Goal: Information Seeking & Learning: Compare options

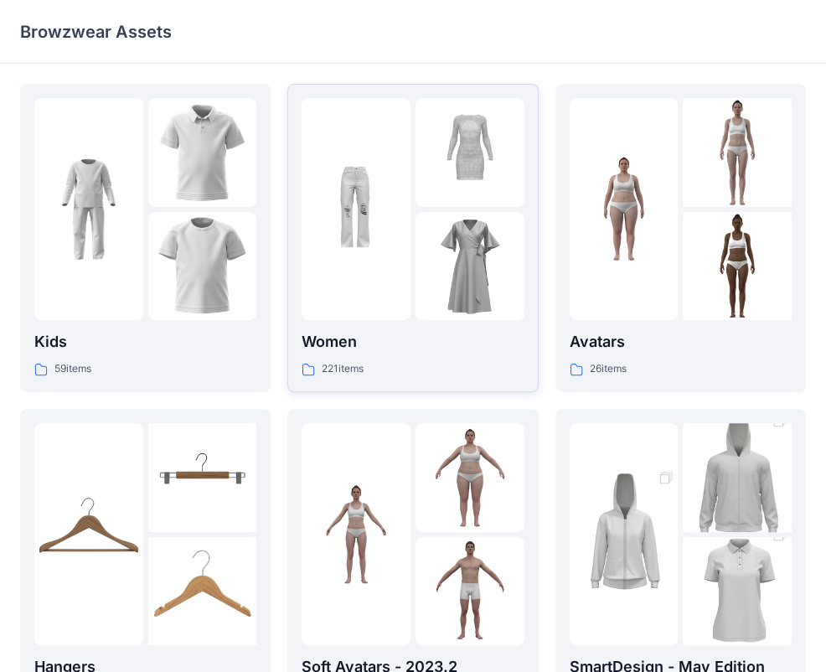
click at [365, 344] on p "Women" at bounding box center [413, 341] width 222 height 23
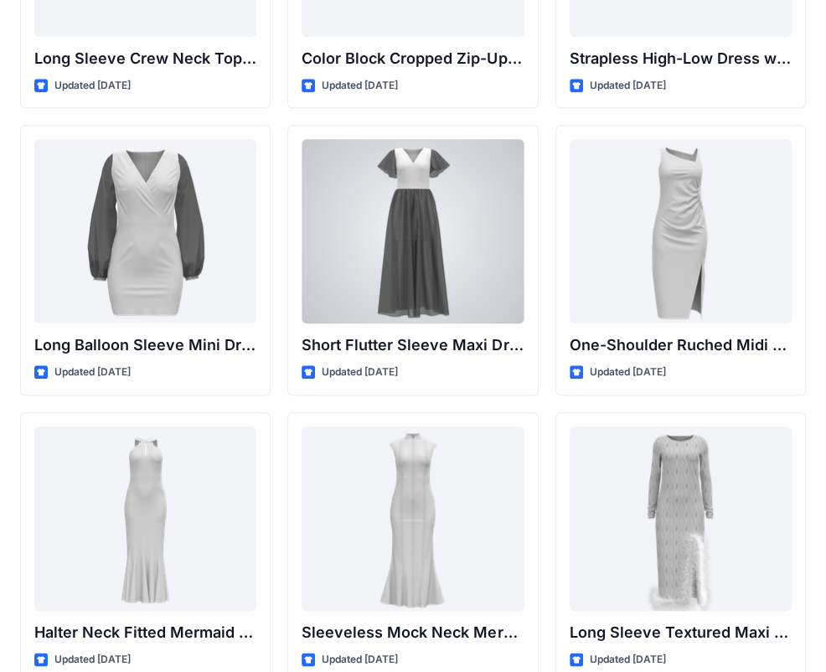
scroll to position [620, 0]
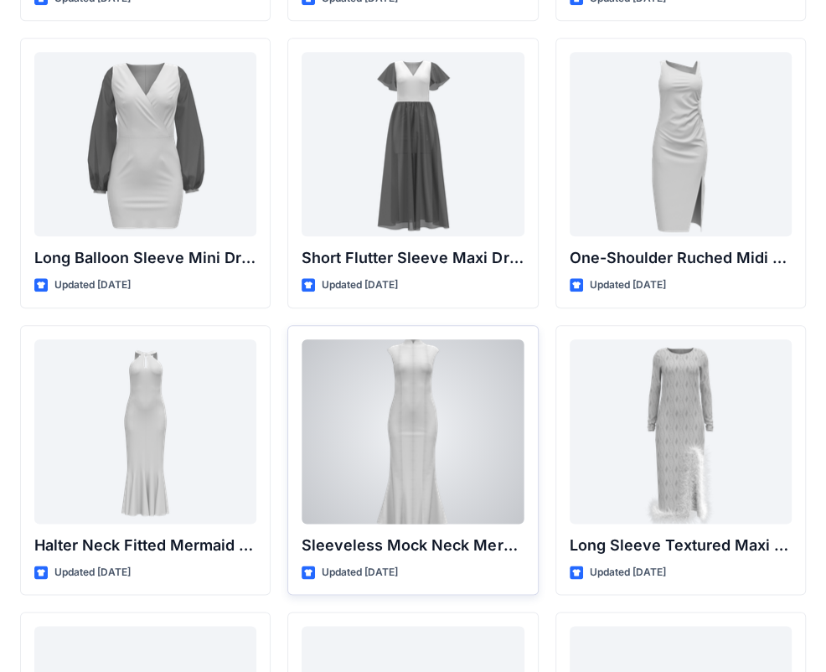
click at [412, 401] on div at bounding box center [413, 431] width 222 height 184
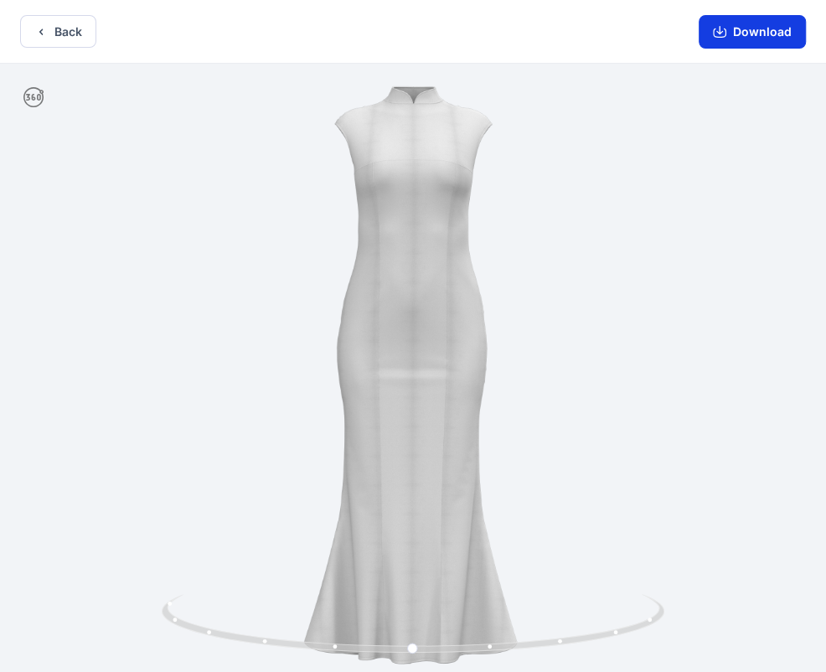
click at [762, 28] on button "Download" at bounding box center [752, 32] width 107 height 34
click at [30, 28] on button "Back" at bounding box center [58, 31] width 76 height 33
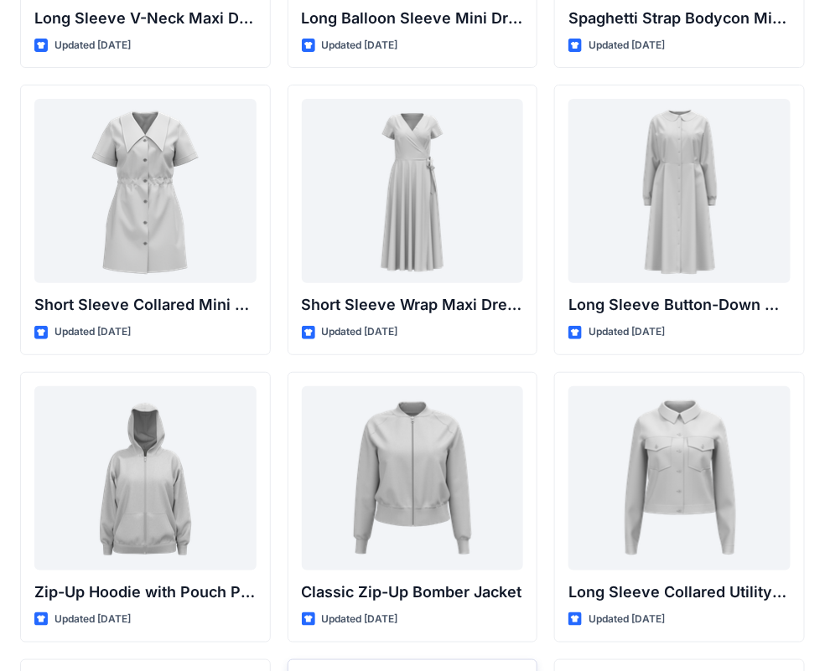
scroll to position [2829, 0]
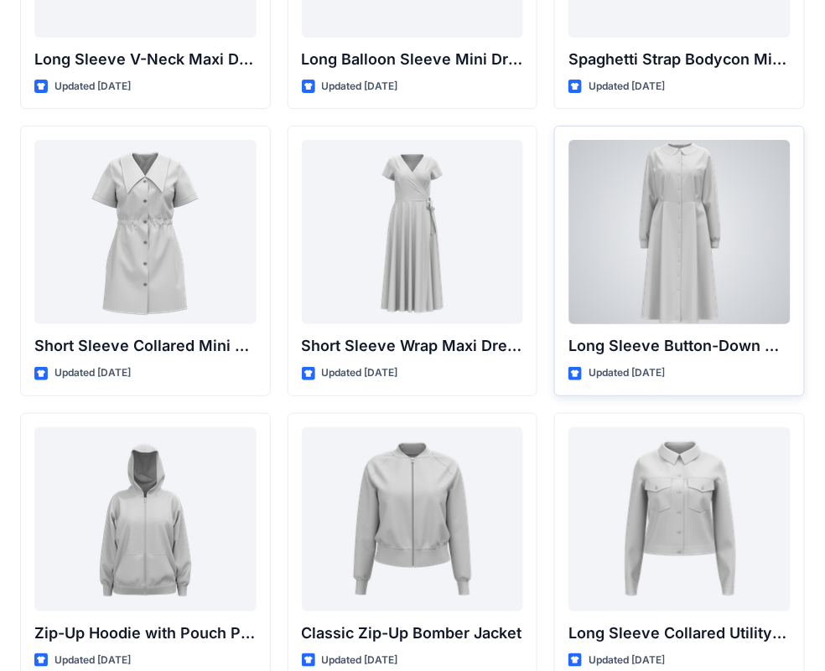
click at [634, 214] on div at bounding box center [679, 232] width 222 height 184
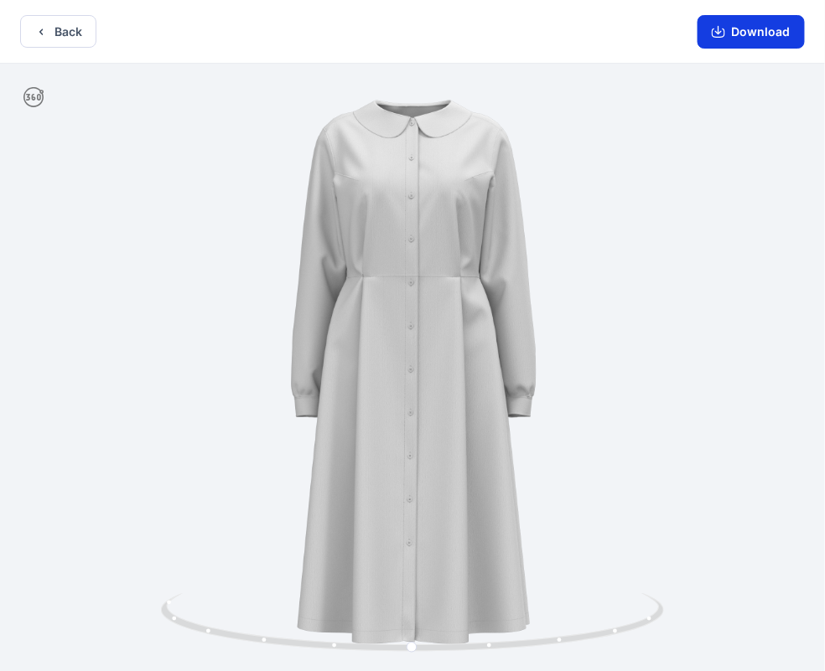
click at [740, 34] on button "Download" at bounding box center [750, 32] width 107 height 34
click at [55, 28] on button "Back" at bounding box center [58, 31] width 76 height 33
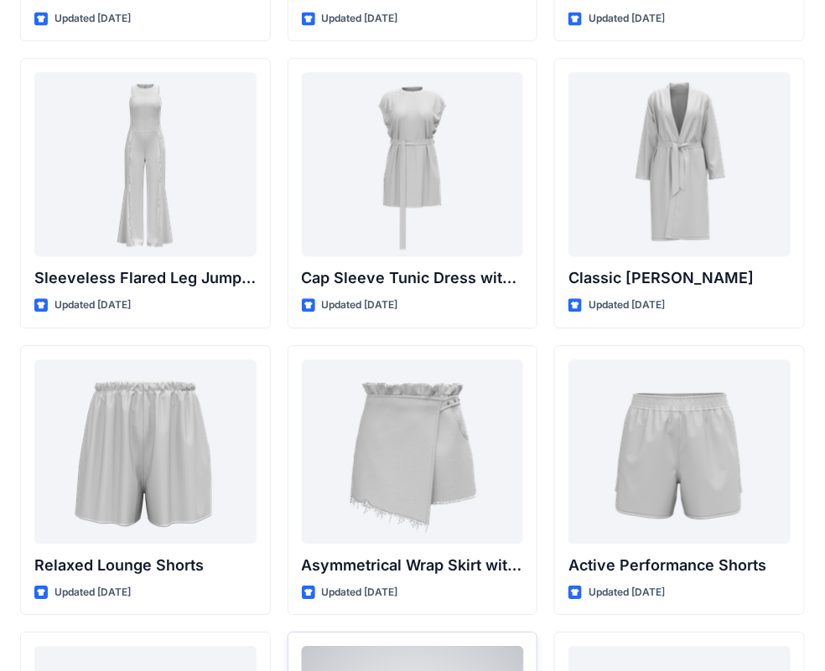
scroll to position [3639, 0]
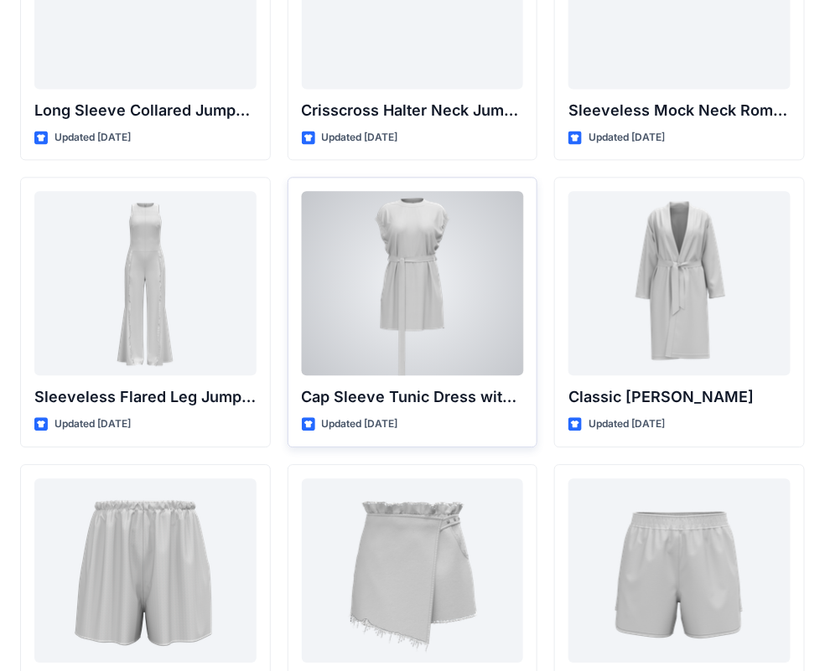
click at [439, 277] on div at bounding box center [413, 283] width 222 height 184
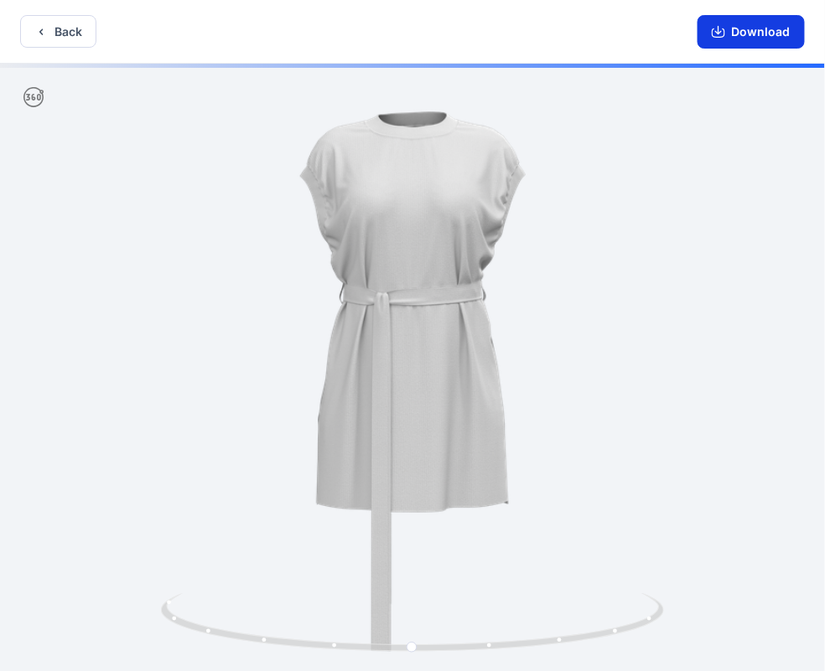
click at [741, 32] on button "Download" at bounding box center [750, 32] width 107 height 34
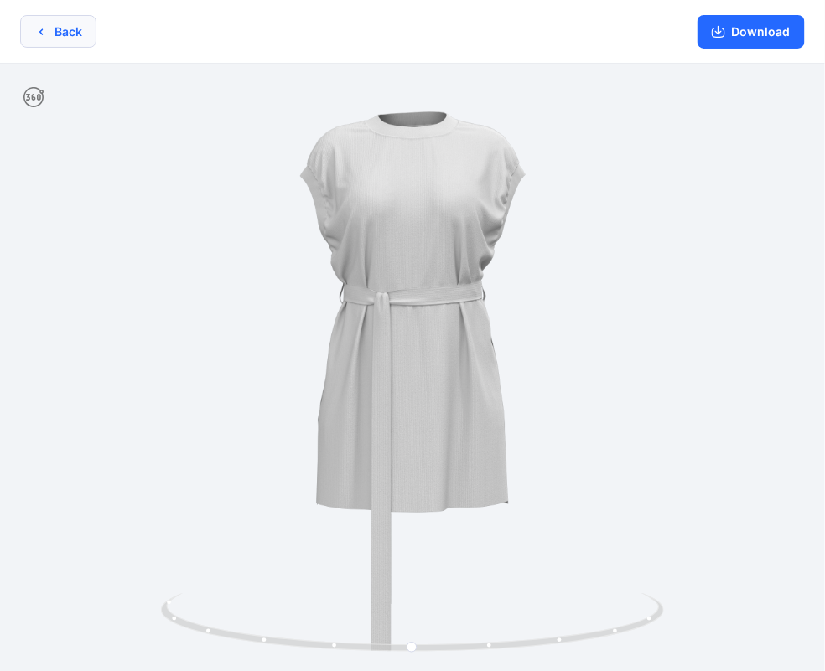
click at [57, 41] on button "Back" at bounding box center [58, 31] width 76 height 33
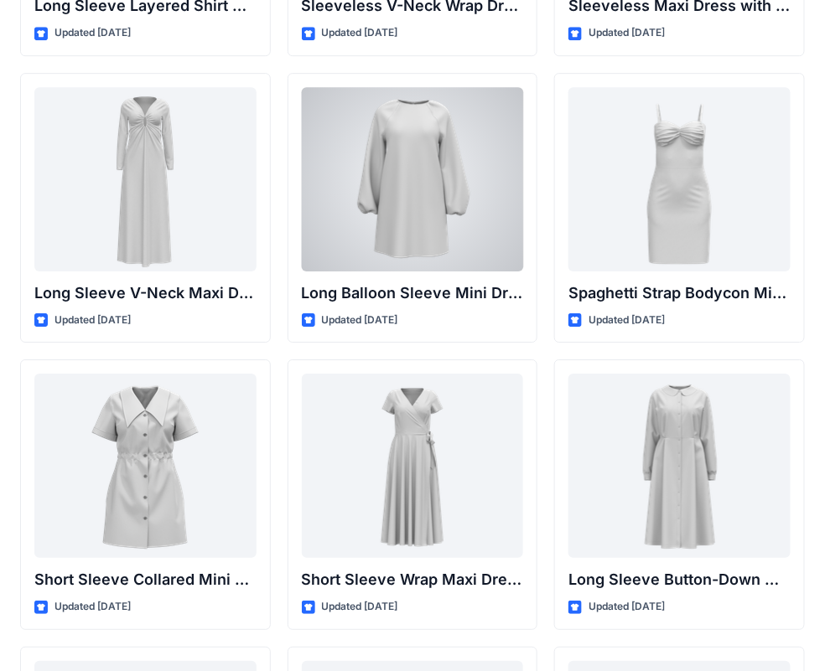
scroll to position [2633, 0]
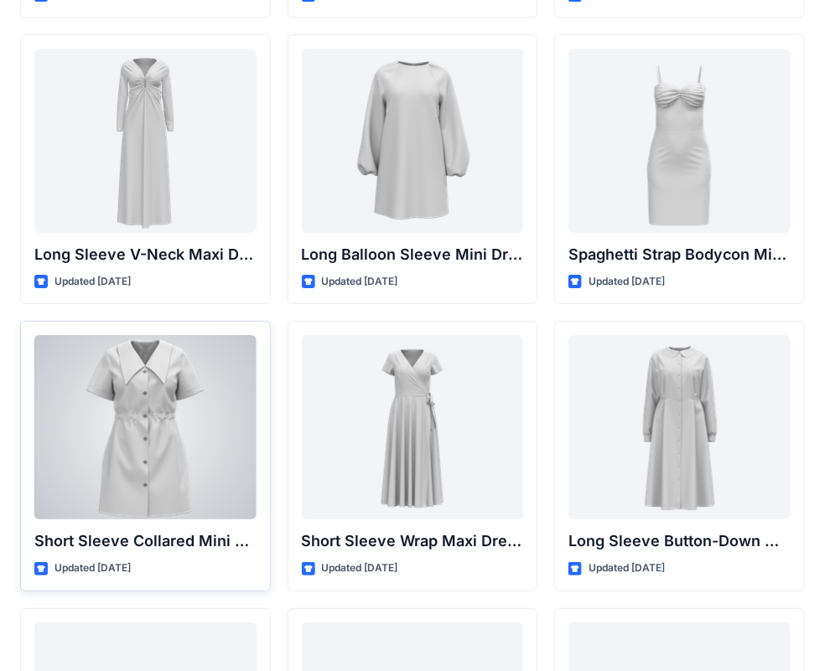
click at [189, 422] on div at bounding box center [145, 427] width 222 height 184
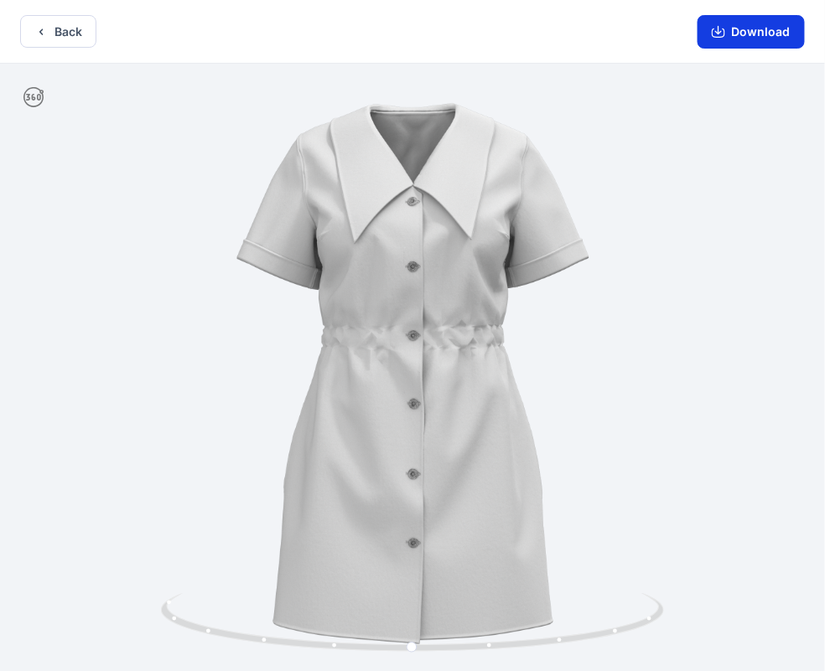
click at [743, 26] on button "Download" at bounding box center [750, 32] width 107 height 34
click at [68, 32] on button "Back" at bounding box center [58, 31] width 76 height 33
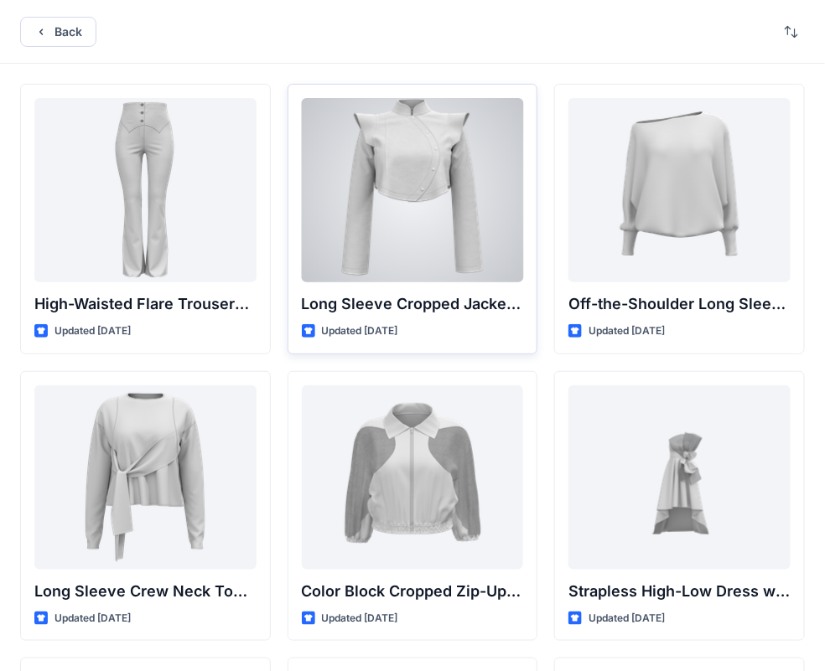
scroll to position [84, 0]
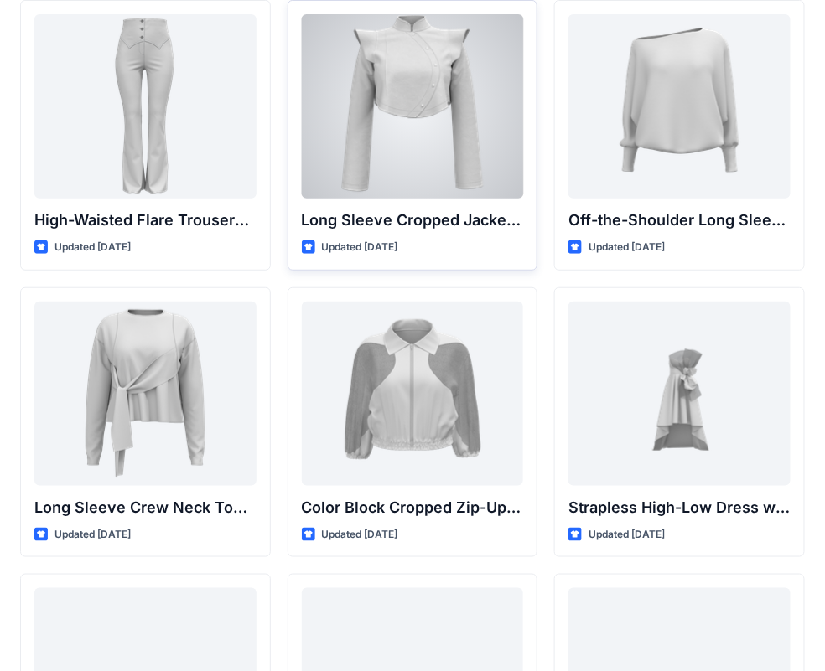
click at [411, 96] on div at bounding box center [413, 106] width 222 height 184
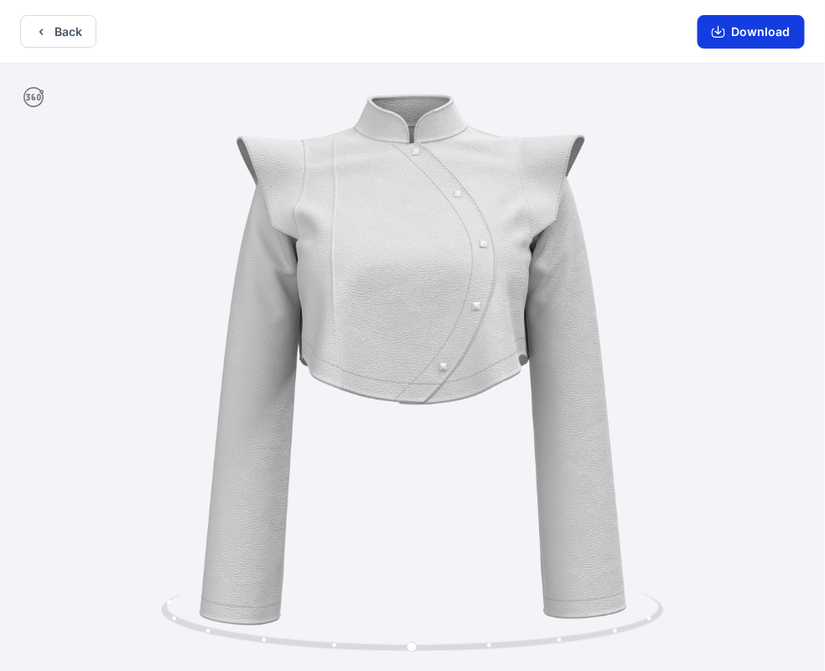
click at [758, 31] on button "Download" at bounding box center [750, 32] width 107 height 34
drag, startPoint x: 622, startPoint y: 333, endPoint x: 655, endPoint y: 335, distance: 32.8
click at [655, 335] on div at bounding box center [412, 369] width 825 height 611
click at [634, 627] on circle at bounding box center [634, 626] width 4 height 4
click at [719, 414] on div at bounding box center [412, 369] width 825 height 611
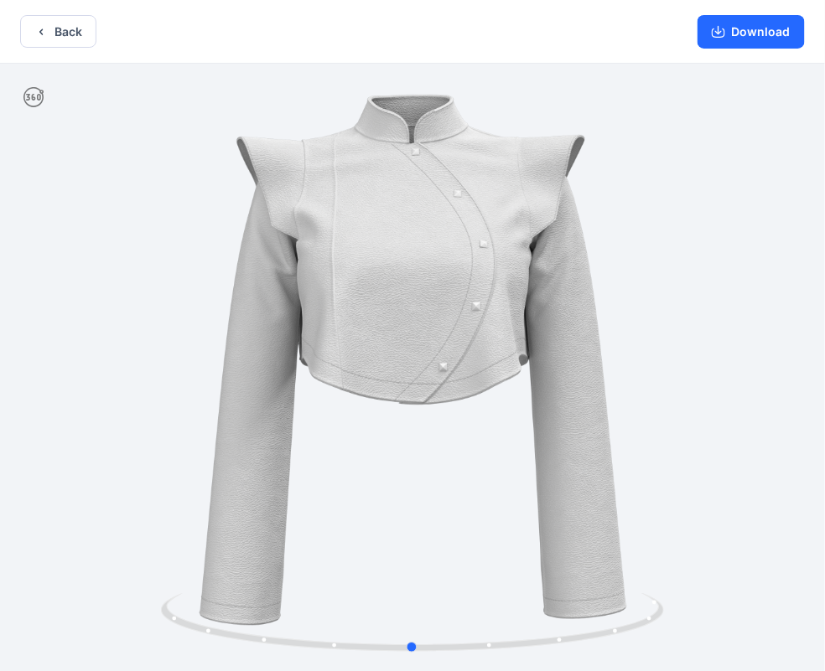
drag, startPoint x: 647, startPoint y: 420, endPoint x: 614, endPoint y: 454, distance: 47.4
click at [614, 454] on div at bounding box center [412, 369] width 825 height 611
click at [62, 31] on button "Back" at bounding box center [58, 31] width 76 height 33
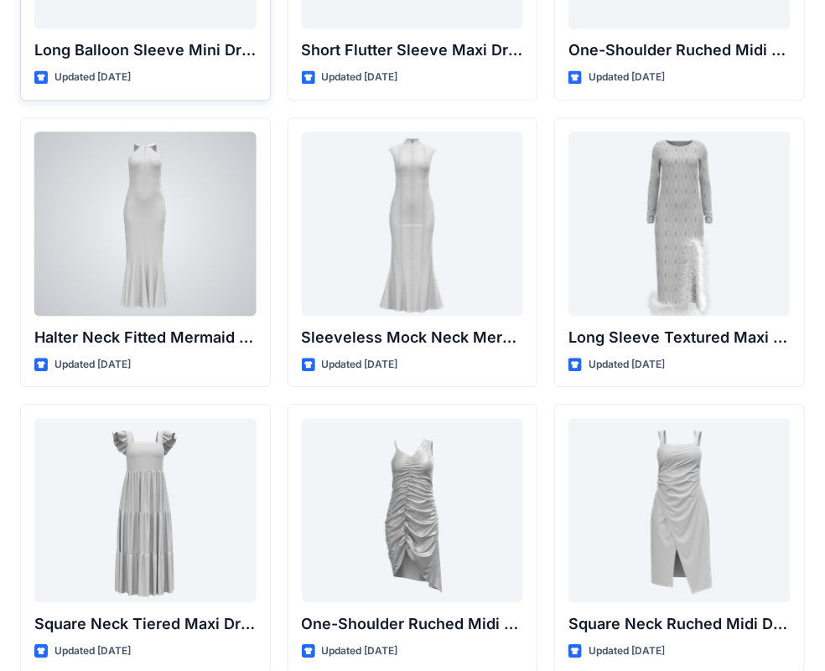
scroll to position [838, 0]
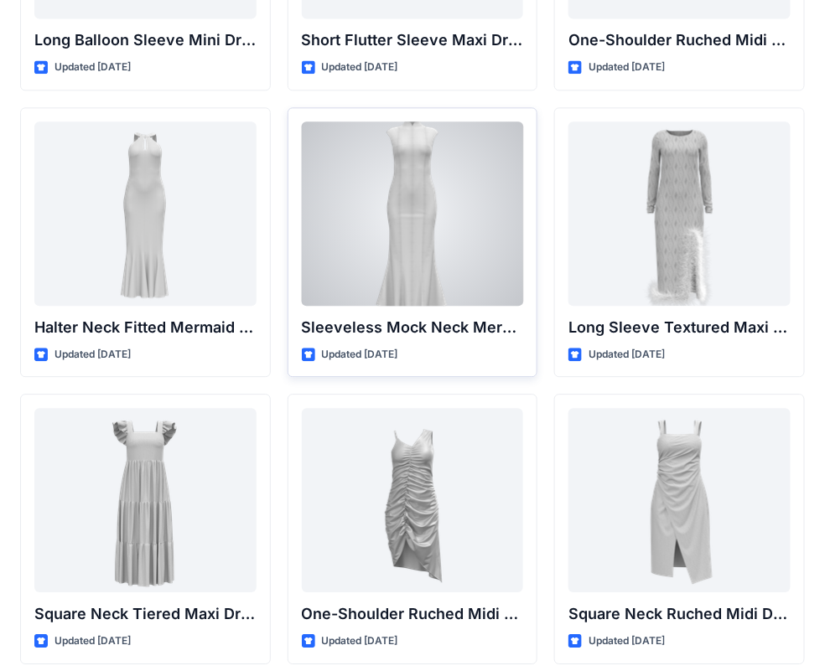
click at [421, 216] on div at bounding box center [413, 214] width 222 height 184
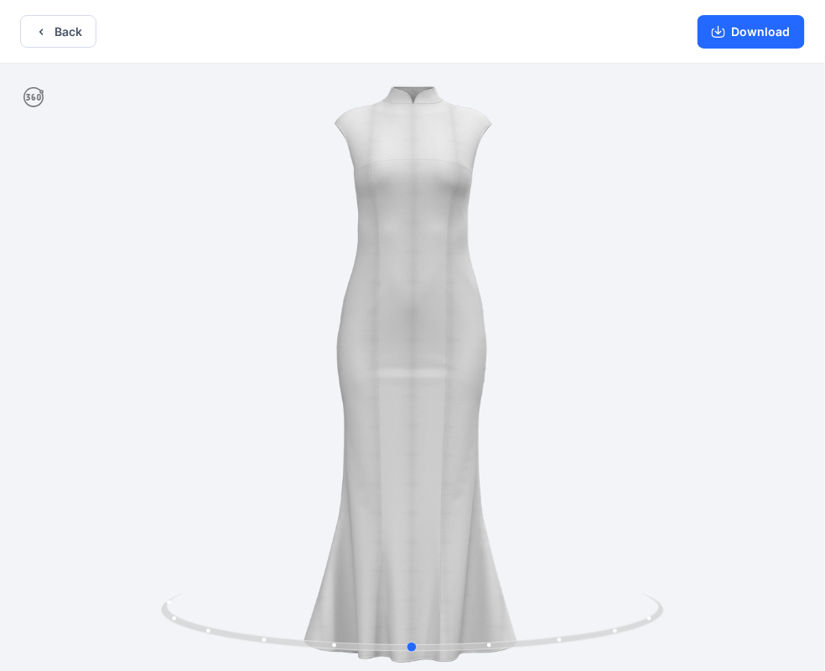
drag, startPoint x: 634, startPoint y: 334, endPoint x: 645, endPoint y: 339, distance: 12.5
click at [645, 339] on div at bounding box center [412, 369] width 825 height 611
click at [711, 369] on div at bounding box center [412, 369] width 825 height 611
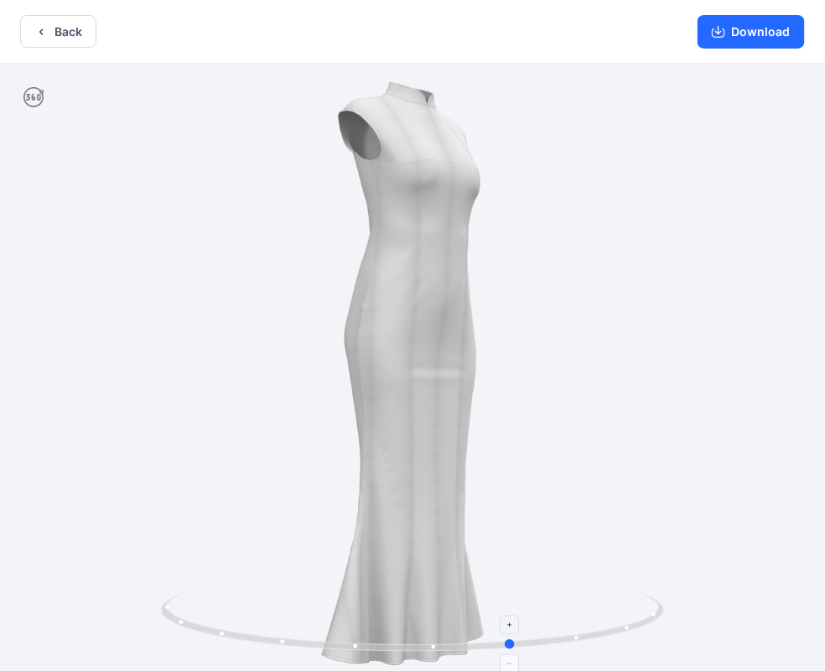
drag, startPoint x: 421, startPoint y: 643, endPoint x: 511, endPoint y: 645, distance: 90.5
click at [511, 645] on icon at bounding box center [414, 624] width 507 height 63
drag, startPoint x: 515, startPoint y: 645, endPoint x: 502, endPoint y: 654, distance: 15.1
click at [502, 654] on icon at bounding box center [414, 624] width 507 height 63
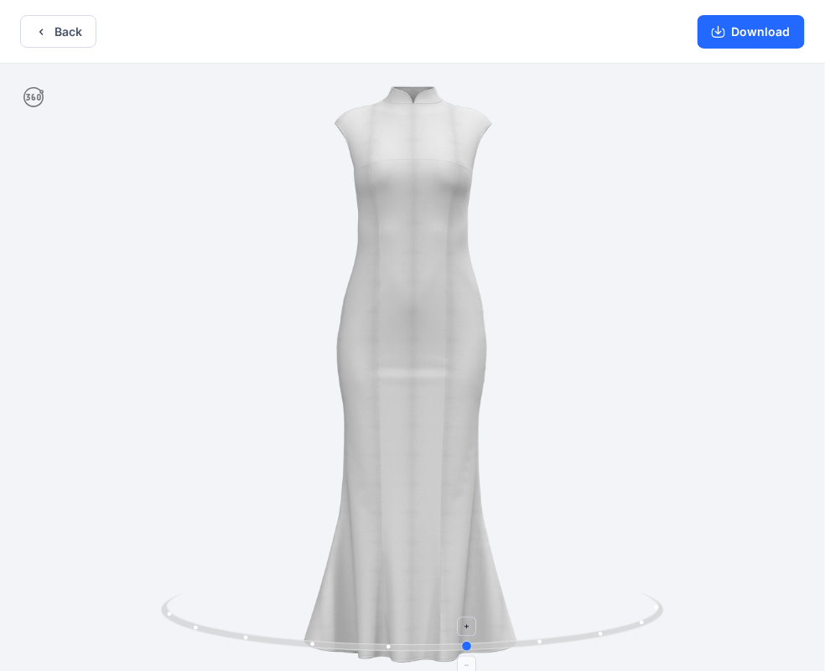
drag, startPoint x: 469, startPoint y: 644, endPoint x: 437, endPoint y: 644, distance: 32.7
click at [437, 644] on icon at bounding box center [414, 624] width 507 height 63
click at [763, 25] on button "Download" at bounding box center [750, 32] width 107 height 34
click at [746, 33] on button "Download" at bounding box center [750, 32] width 107 height 34
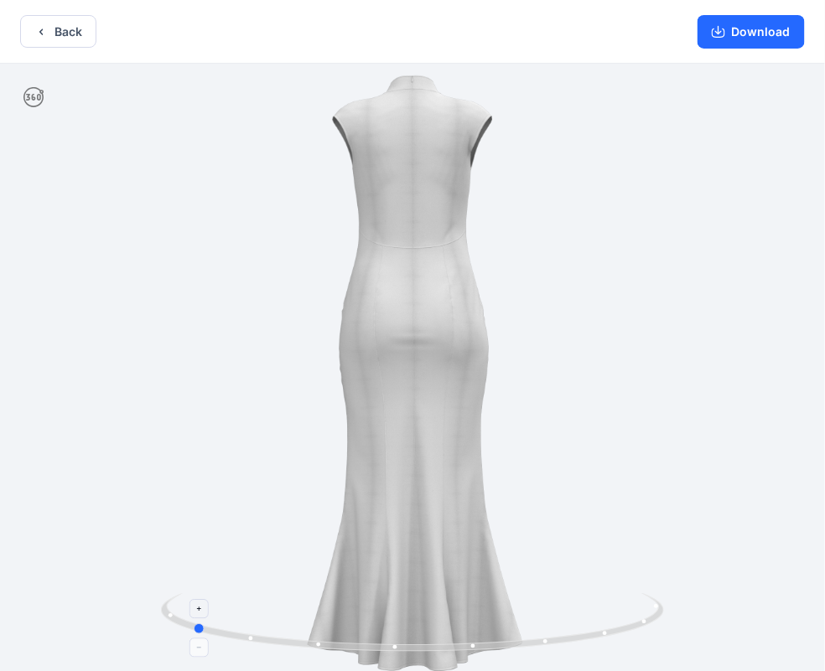
drag, startPoint x: 467, startPoint y: 645, endPoint x: 189, endPoint y: 607, distance: 280.1
click at [189, 607] on icon at bounding box center [414, 624] width 507 height 63
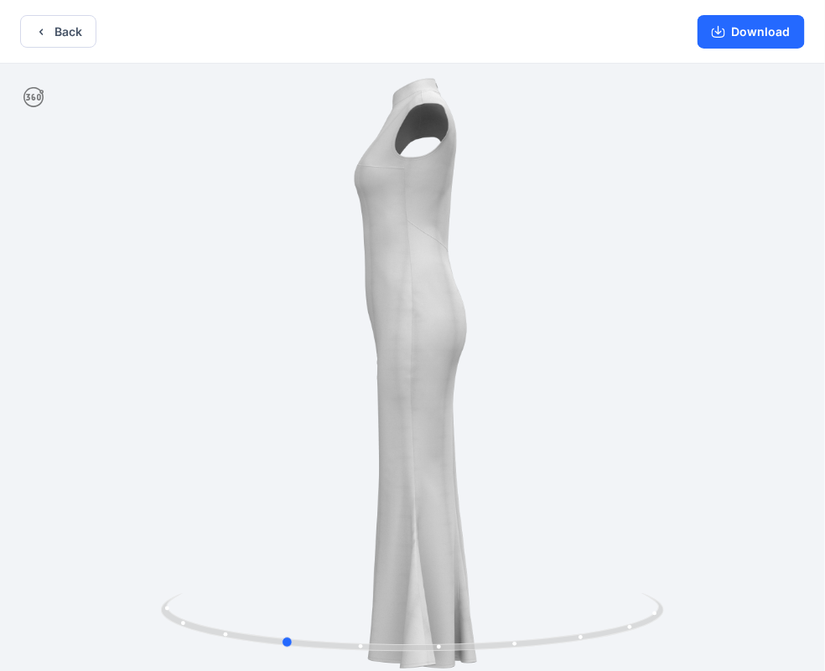
drag, startPoint x: 617, startPoint y: 380, endPoint x: 708, endPoint y: 388, distance: 91.7
click at [708, 388] on div at bounding box center [412, 369] width 825 height 611
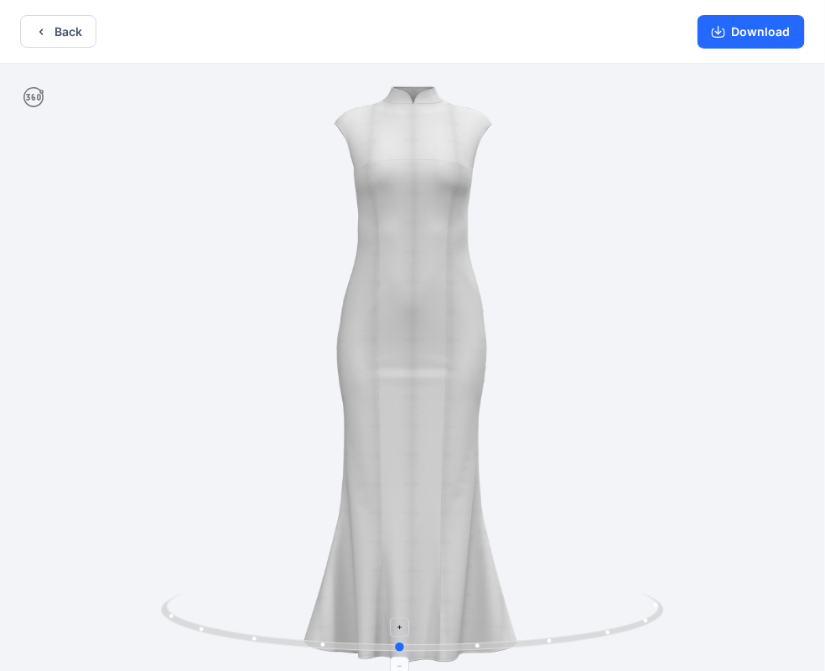
drag, startPoint x: 287, startPoint y: 648, endPoint x: 403, endPoint y: 637, distance: 117.0
click at [403, 637] on icon at bounding box center [414, 624] width 507 height 63
click at [38, 28] on icon "button" at bounding box center [40, 31] width 13 height 13
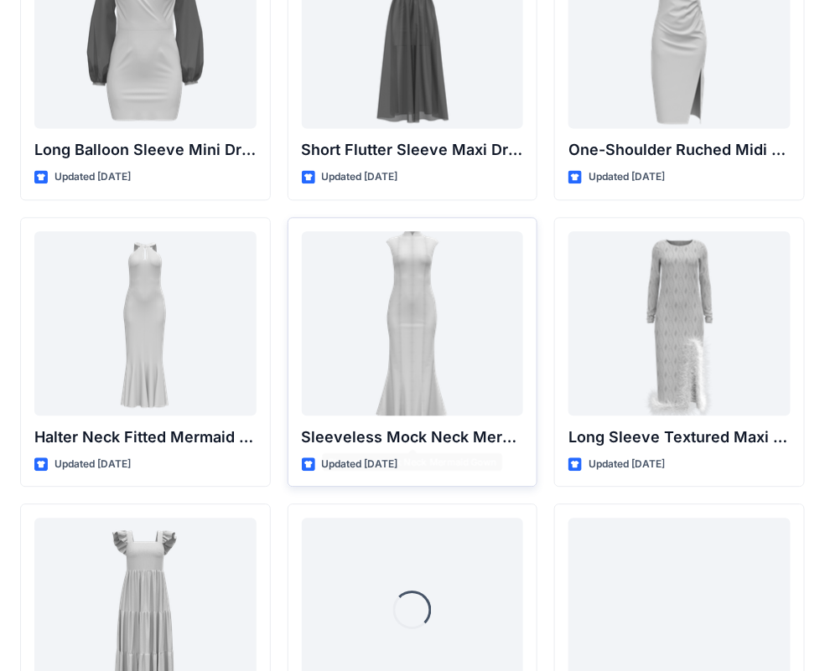
scroll to position [754, 0]
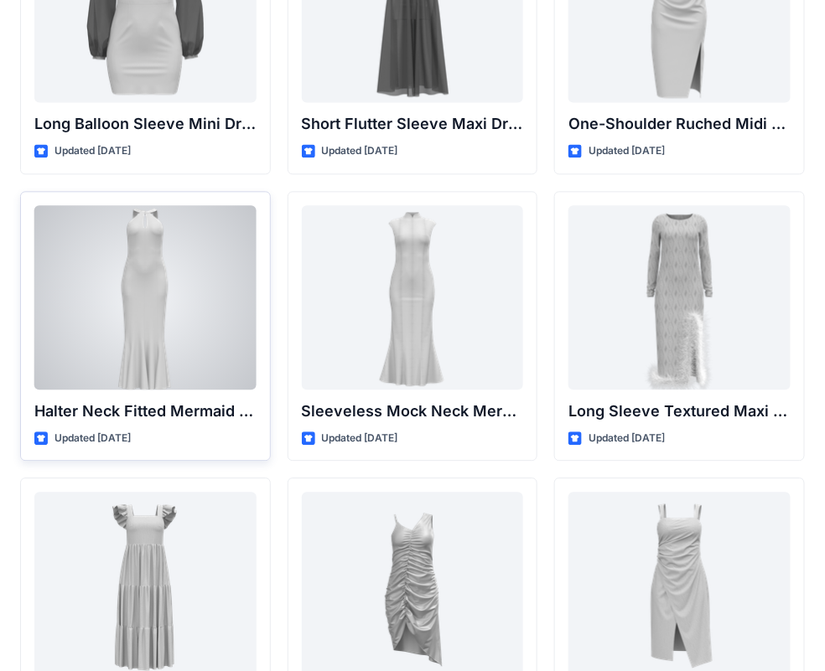
click at [179, 302] on div at bounding box center [145, 297] width 222 height 184
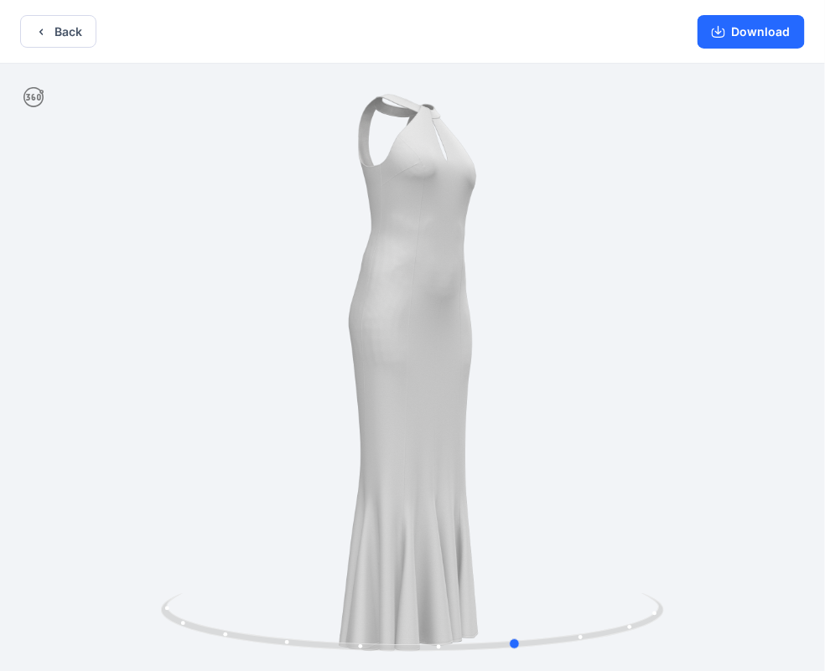
drag, startPoint x: 614, startPoint y: 632, endPoint x: 724, endPoint y: 588, distance: 118.1
click at [724, 588] on div at bounding box center [412, 369] width 825 height 611
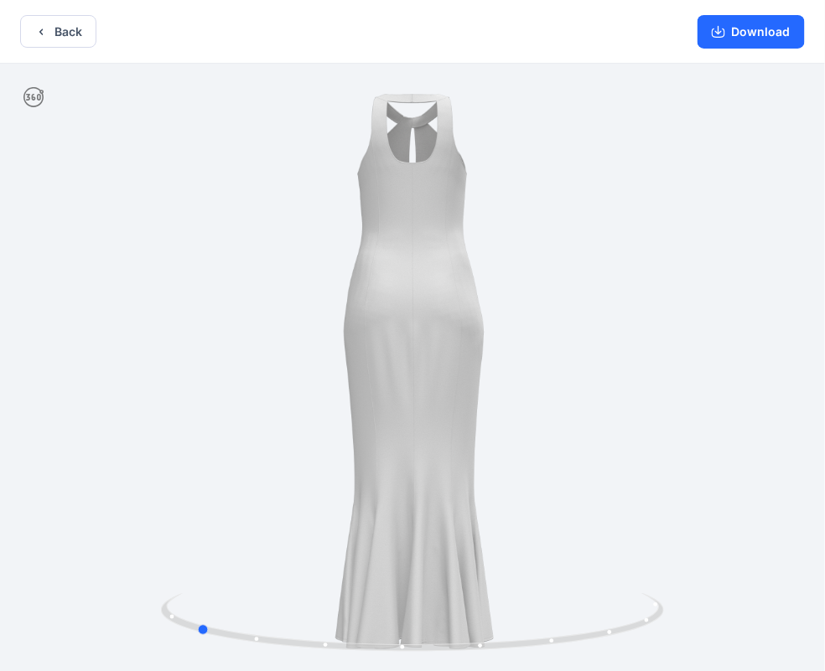
drag, startPoint x: 520, startPoint y: 644, endPoint x: 697, endPoint y: 586, distance: 186.1
click at [697, 586] on div at bounding box center [412, 369] width 825 height 611
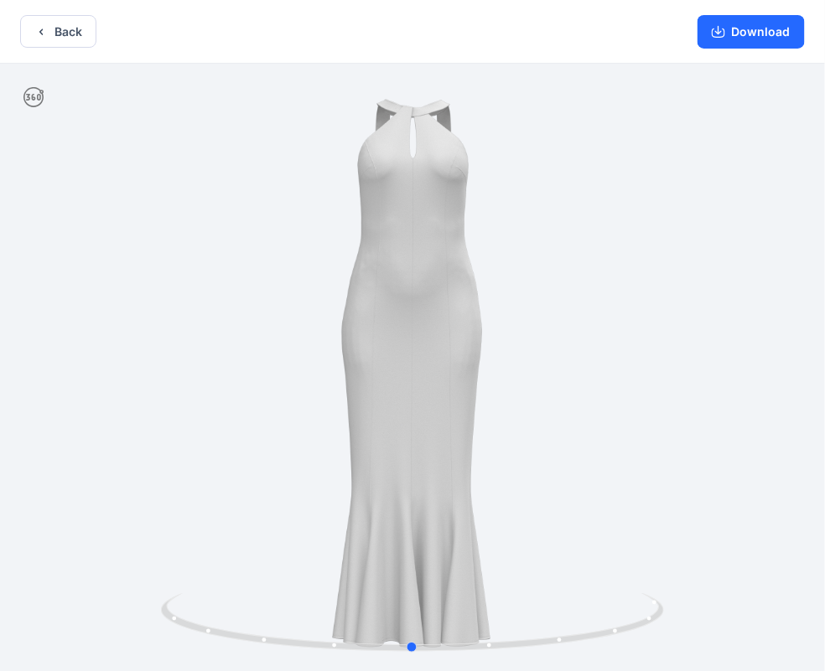
drag, startPoint x: 546, startPoint y: 641, endPoint x: 763, endPoint y: 585, distance: 223.4
click at [763, 585] on div at bounding box center [412, 369] width 825 height 611
click at [51, 32] on button "Back" at bounding box center [58, 31] width 76 height 33
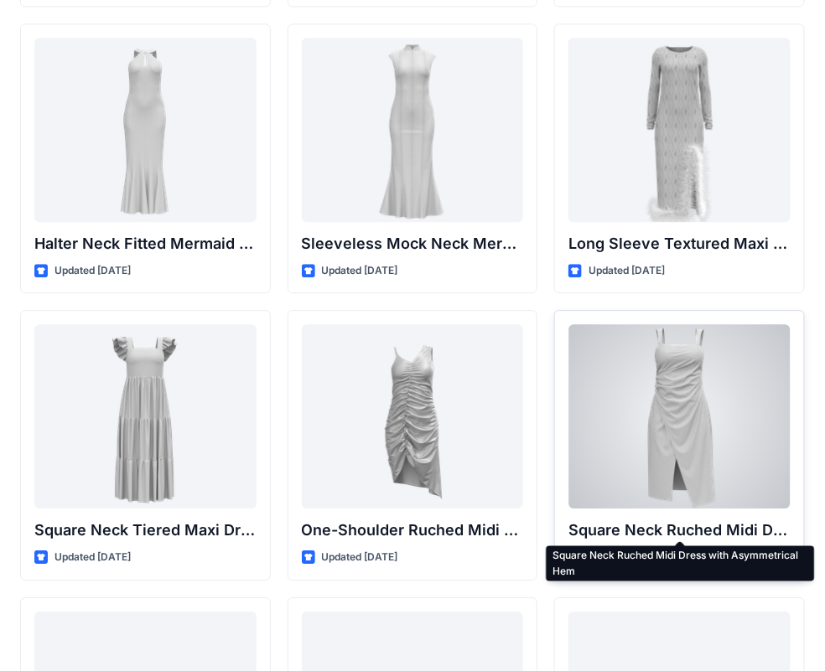
scroll to position [1006, 0]
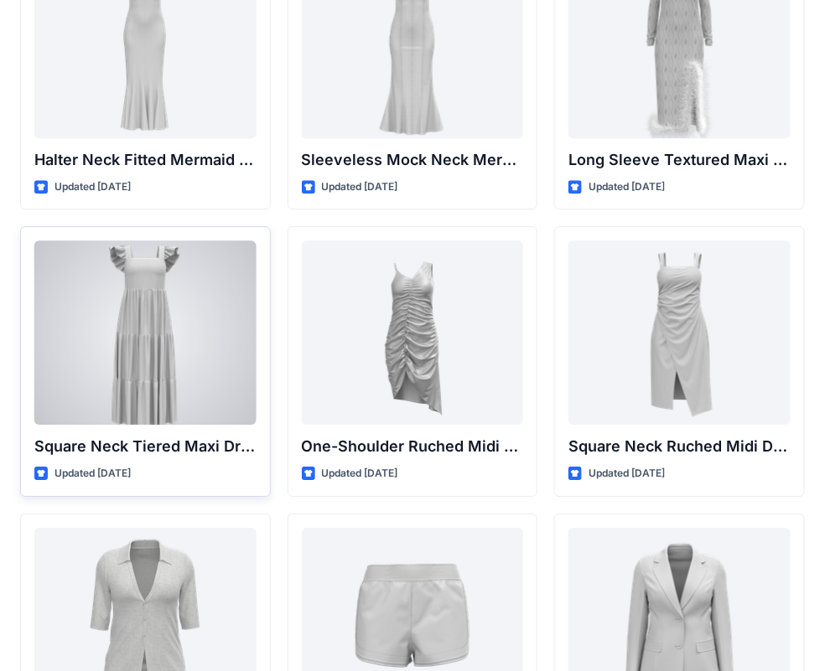
click at [209, 380] on div at bounding box center [145, 333] width 222 height 184
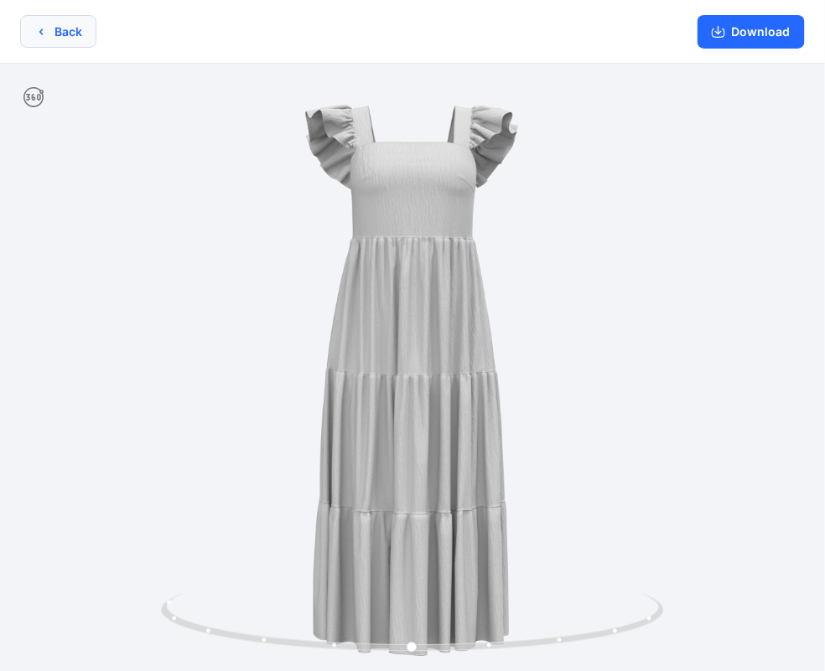
click at [60, 28] on button "Back" at bounding box center [58, 31] width 76 height 33
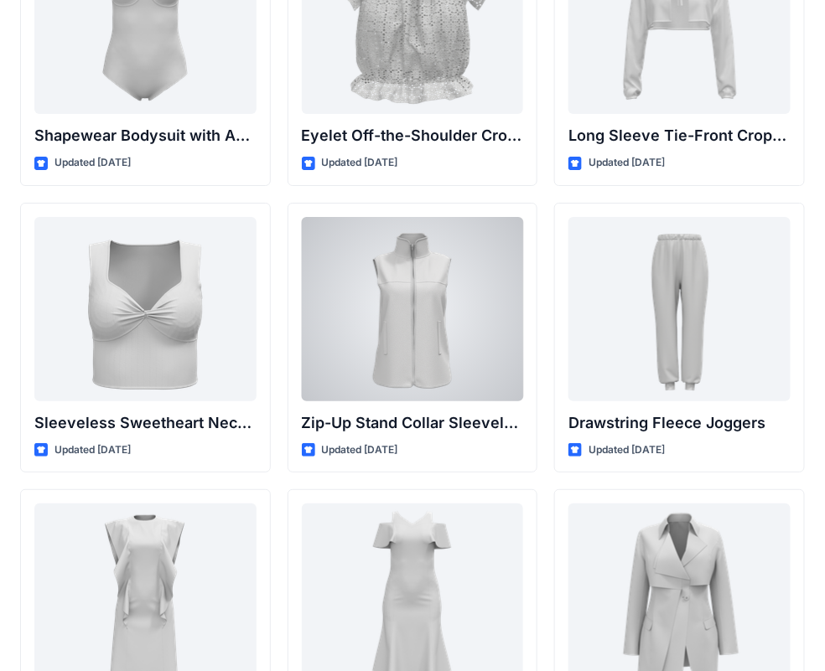
scroll to position [5706, 0]
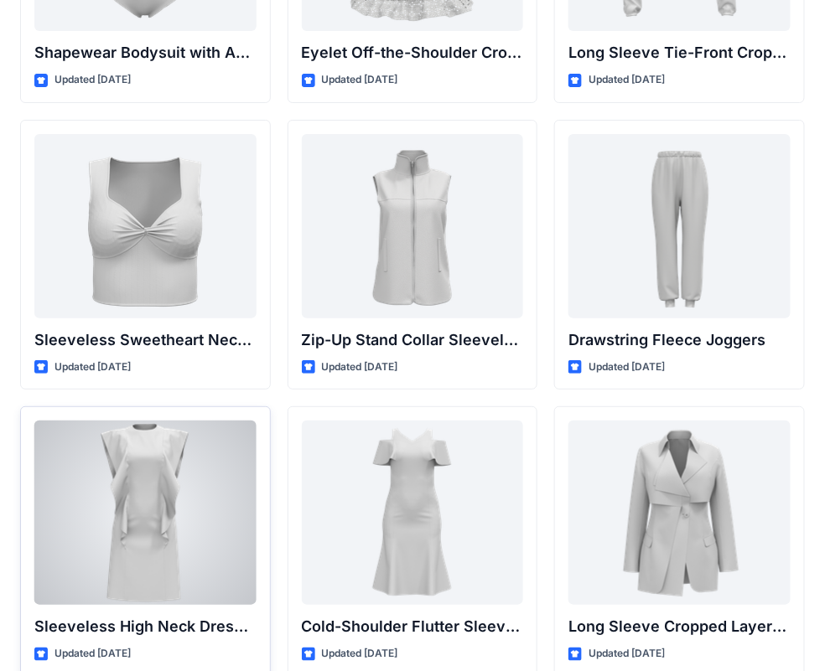
click at [152, 525] on div at bounding box center [145, 513] width 222 height 184
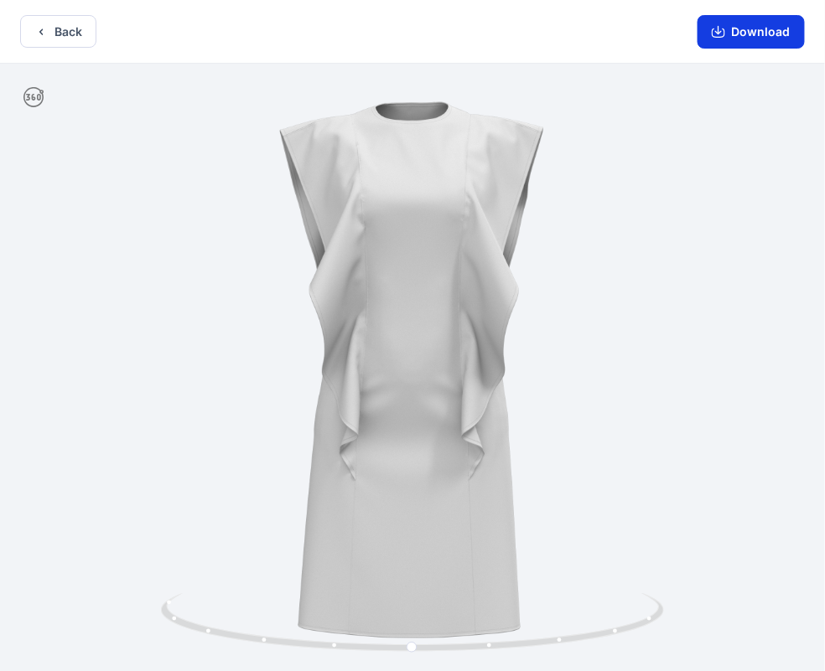
click at [748, 30] on button "Download" at bounding box center [750, 32] width 107 height 34
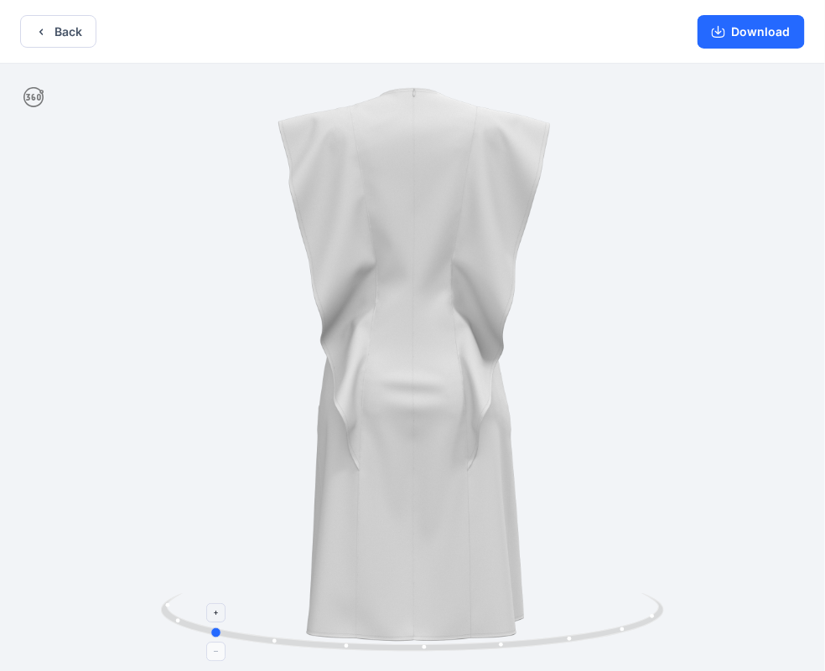
drag, startPoint x: 412, startPoint y: 651, endPoint x: 210, endPoint y: 606, distance: 207.8
click at [210, 606] on icon at bounding box center [414, 624] width 507 height 63
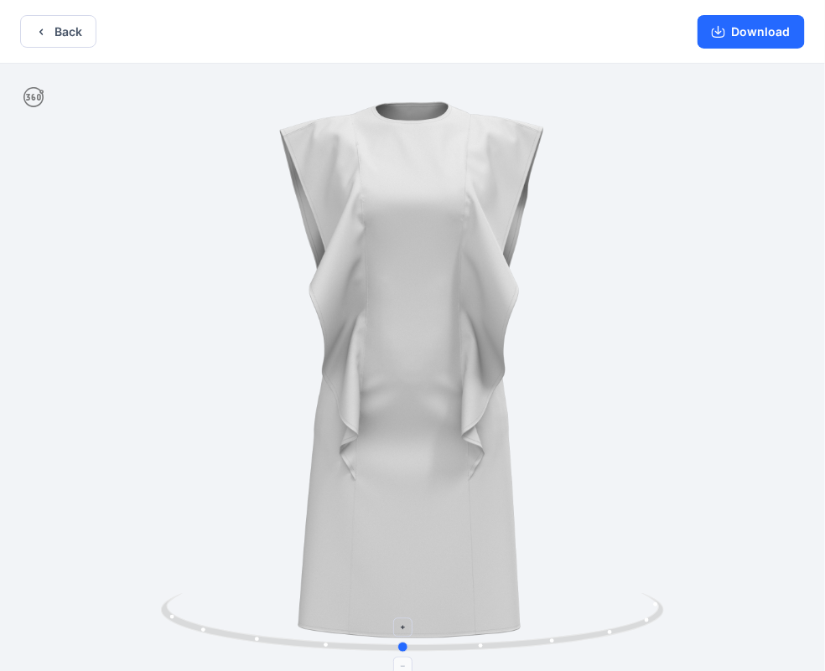
drag, startPoint x: 423, startPoint y: 647, endPoint x: 617, endPoint y: 636, distance: 193.9
click at [34, 34] on icon "button" at bounding box center [40, 31] width 13 height 13
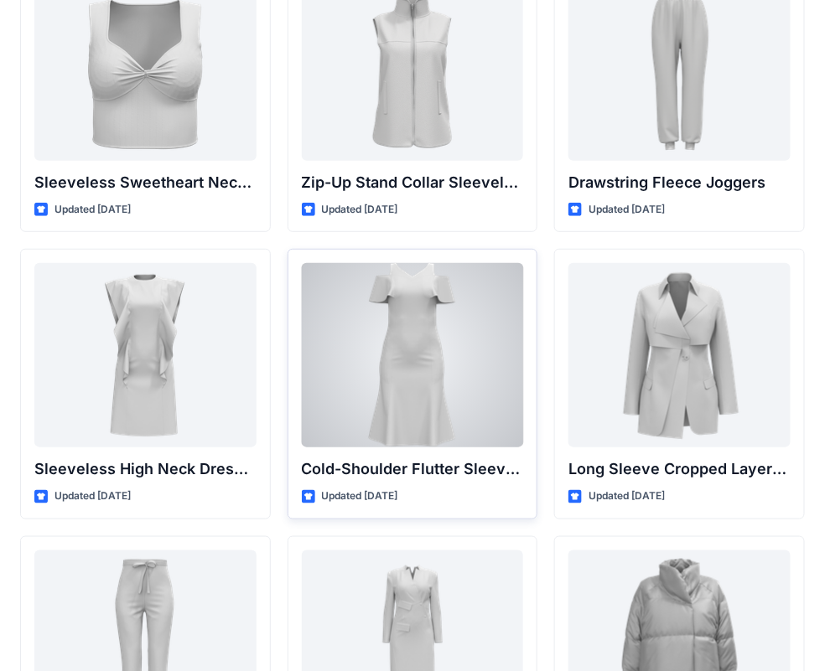
scroll to position [5873, 0]
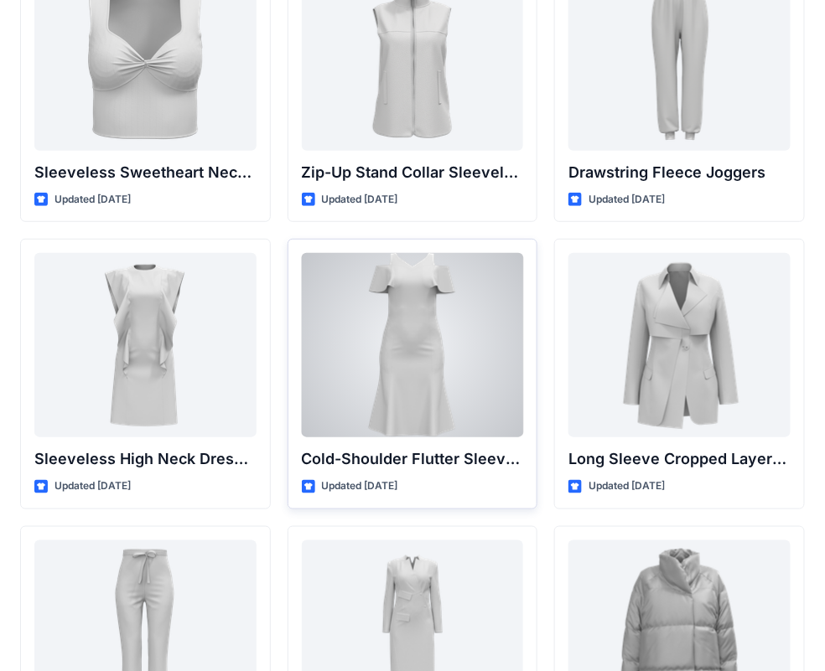
click at [437, 343] on div at bounding box center [413, 345] width 222 height 184
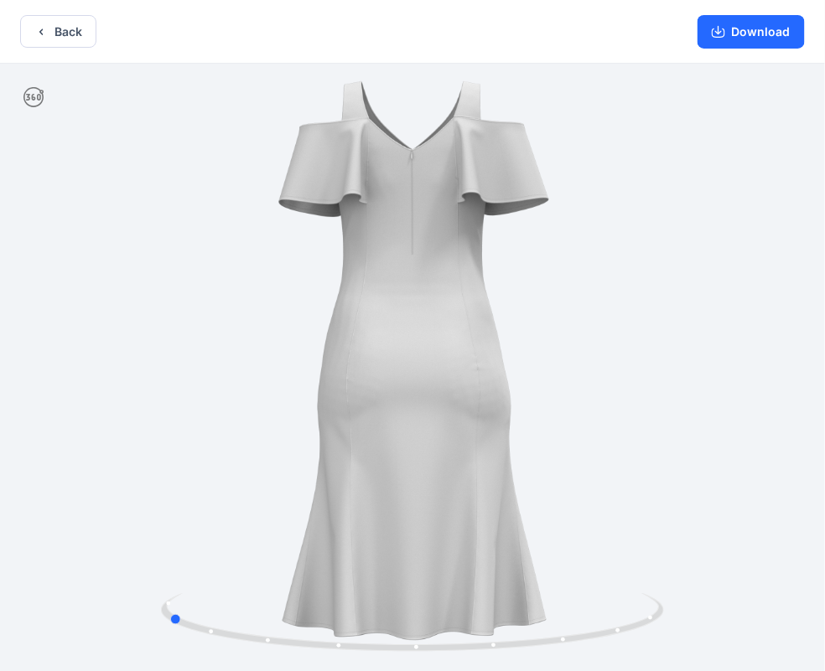
drag, startPoint x: 411, startPoint y: 645, endPoint x: 669, endPoint y: 633, distance: 258.4
click at [669, 633] on div at bounding box center [412, 369] width 825 height 611
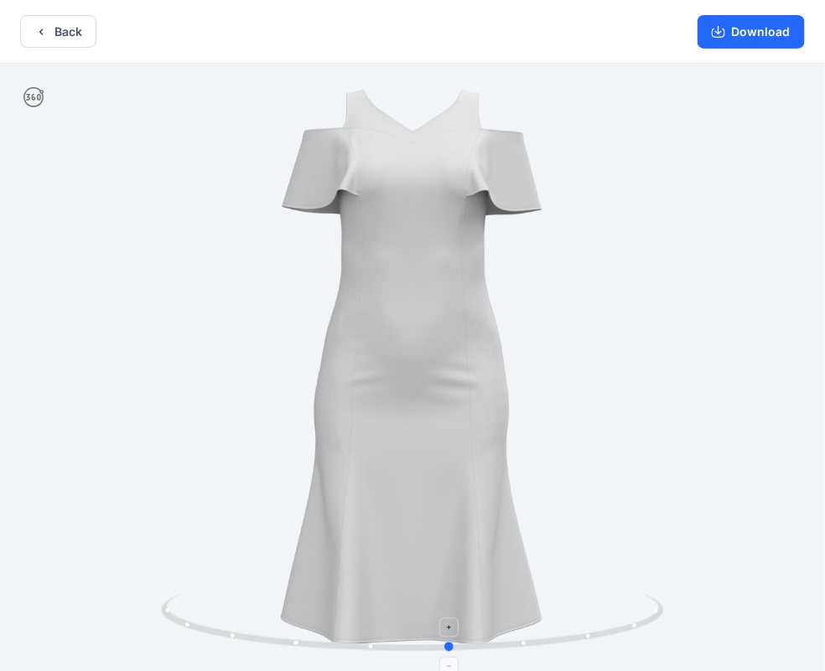
drag, startPoint x: 562, startPoint y: 641, endPoint x: 342, endPoint y: 639, distance: 219.6
click at [342, 639] on icon at bounding box center [414, 624] width 507 height 63
click at [759, 34] on button "Download" at bounding box center [750, 32] width 107 height 34
click at [58, 34] on button "Back" at bounding box center [58, 31] width 76 height 33
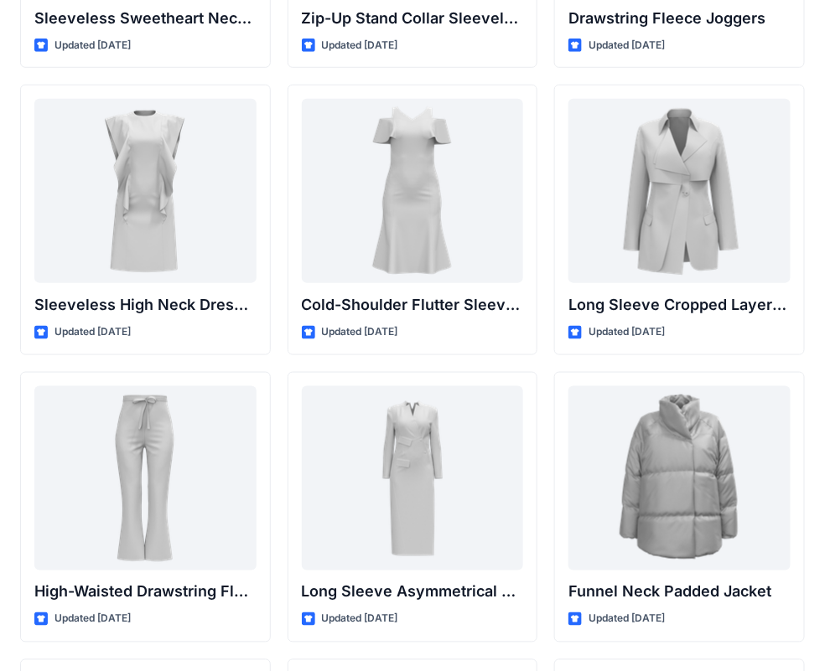
scroll to position [6013, 0]
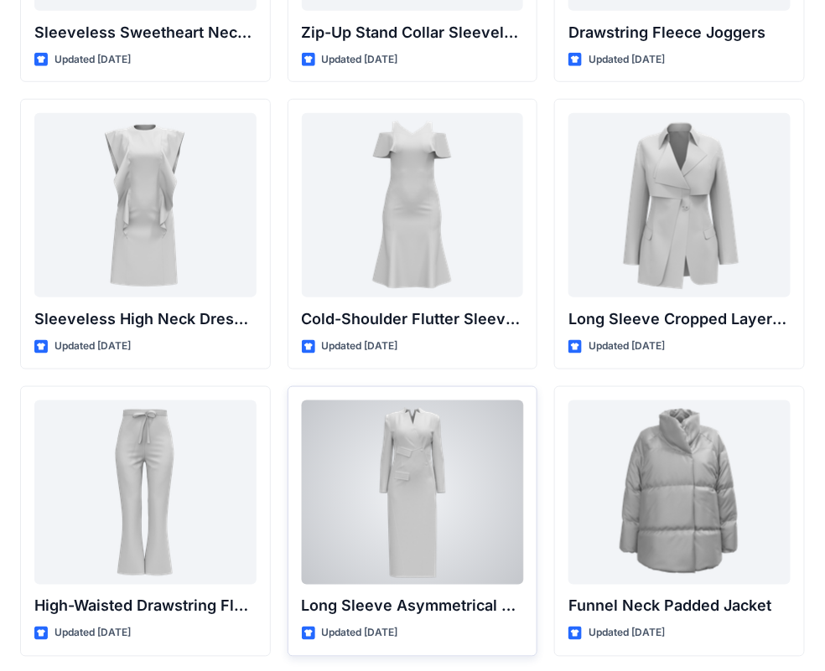
click at [417, 490] on div at bounding box center [413, 493] width 222 height 184
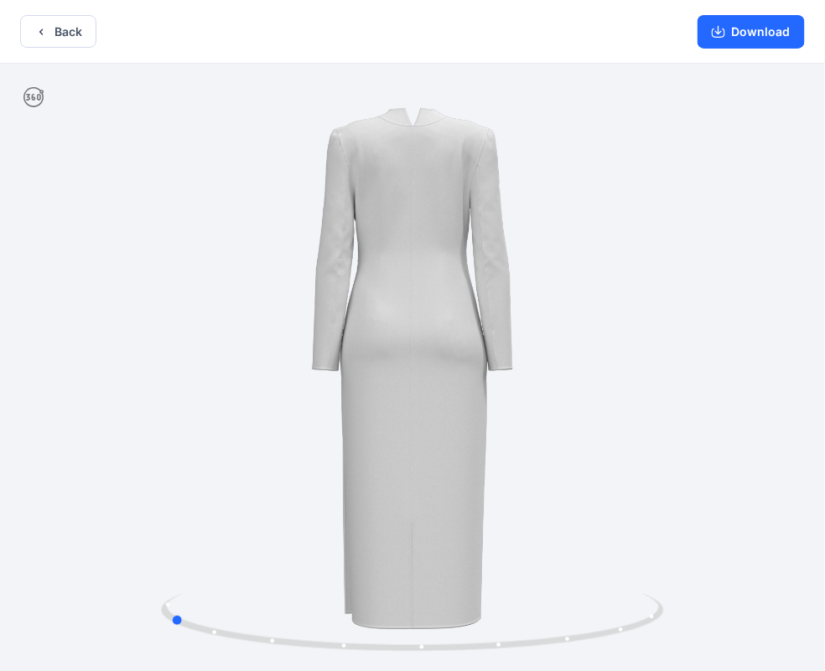
drag, startPoint x: 416, startPoint y: 649, endPoint x: 675, endPoint y: 602, distance: 264.0
click at [675, 602] on div at bounding box center [412, 369] width 825 height 611
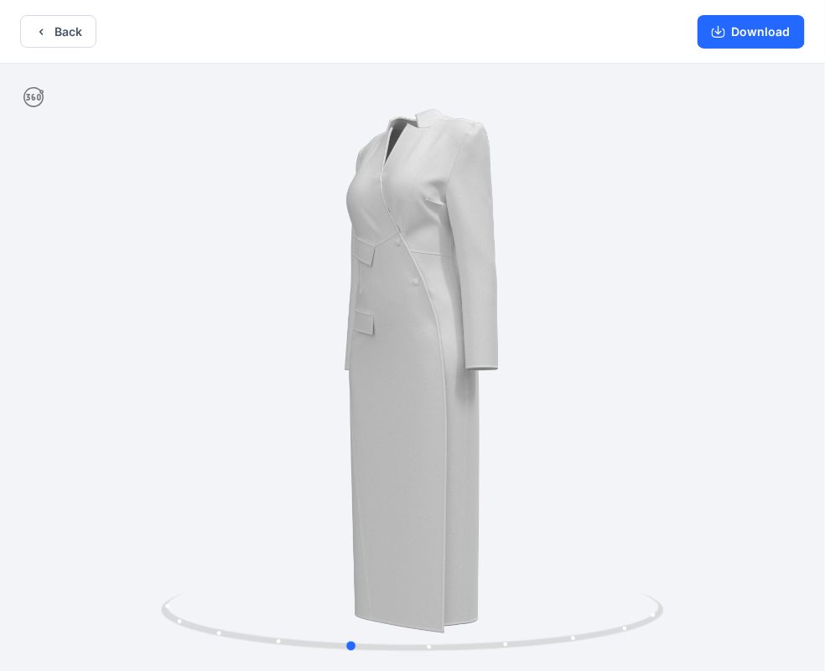
drag, startPoint x: 568, startPoint y: 637, endPoint x: 748, endPoint y: 604, distance: 183.1
click at [748, 604] on div at bounding box center [412, 369] width 825 height 611
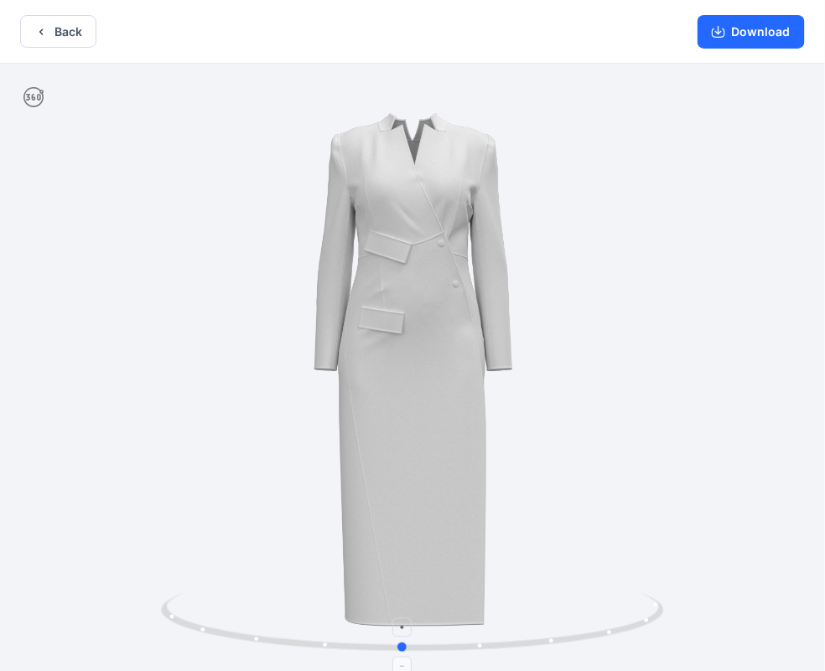
drag, startPoint x: 430, startPoint y: 648, endPoint x: 483, endPoint y: 647, distance: 52.8
click at [44, 34] on icon "button" at bounding box center [40, 31] width 13 height 13
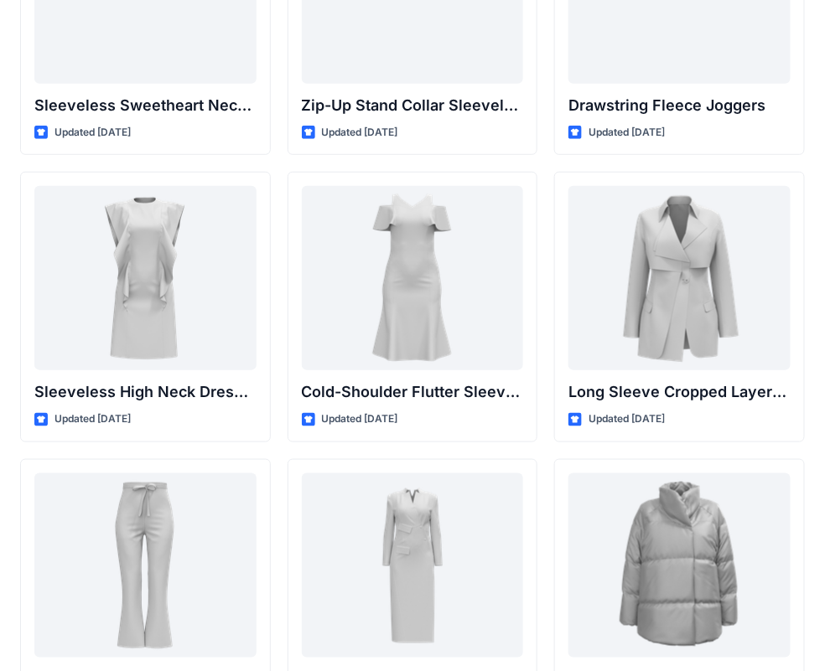
scroll to position [5689, 0]
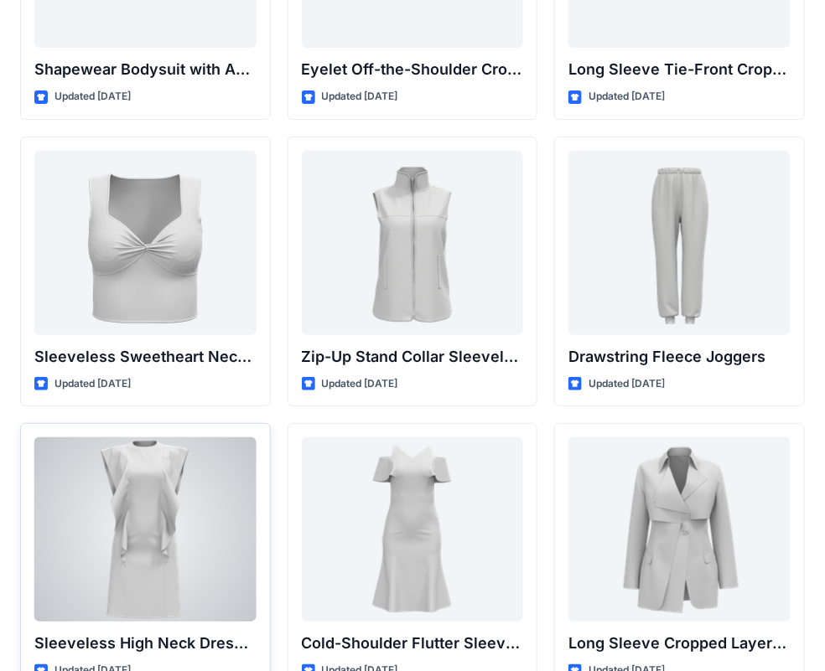
click at [141, 479] on div at bounding box center [145, 529] width 222 height 184
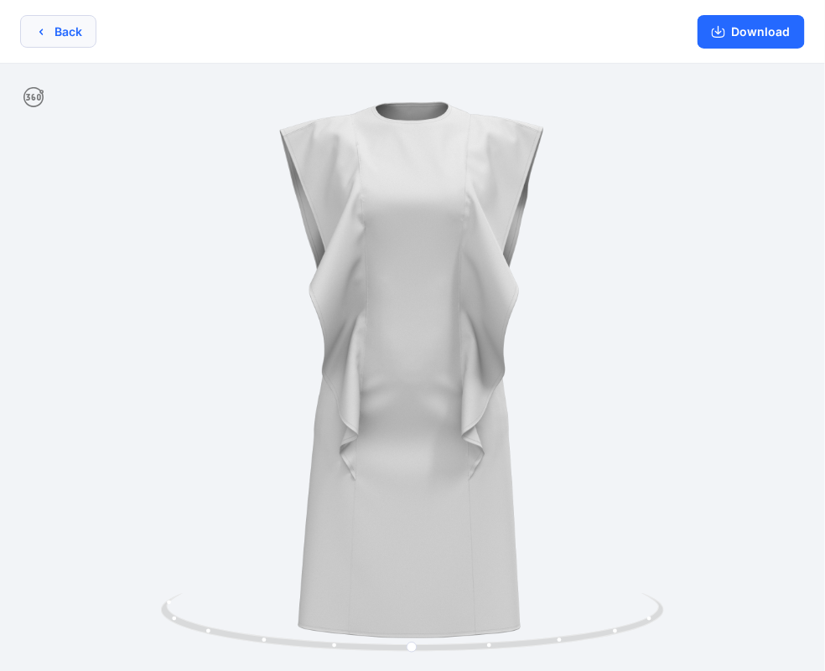
click at [38, 32] on icon "button" at bounding box center [40, 31] width 13 height 13
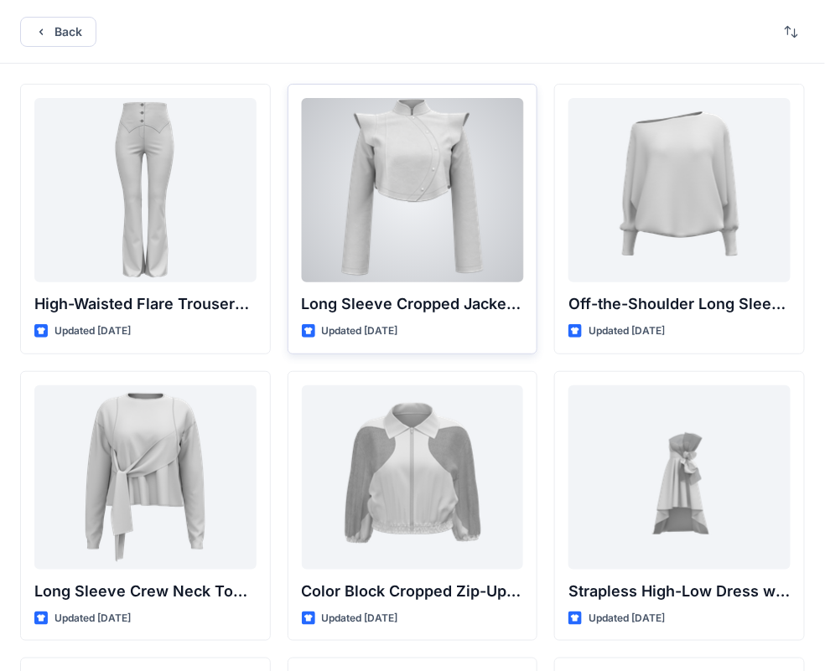
click at [430, 192] on div at bounding box center [413, 190] width 222 height 184
